Goal: Task Accomplishment & Management: Manage account settings

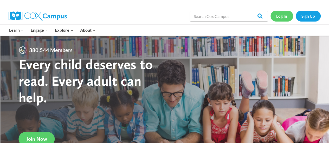
click at [280, 16] on link "Log In" at bounding box center [281, 16] width 23 height 11
click at [281, 14] on link "Log In" at bounding box center [281, 16] width 23 height 11
